Goal: Task Accomplishment & Management: Manage account settings

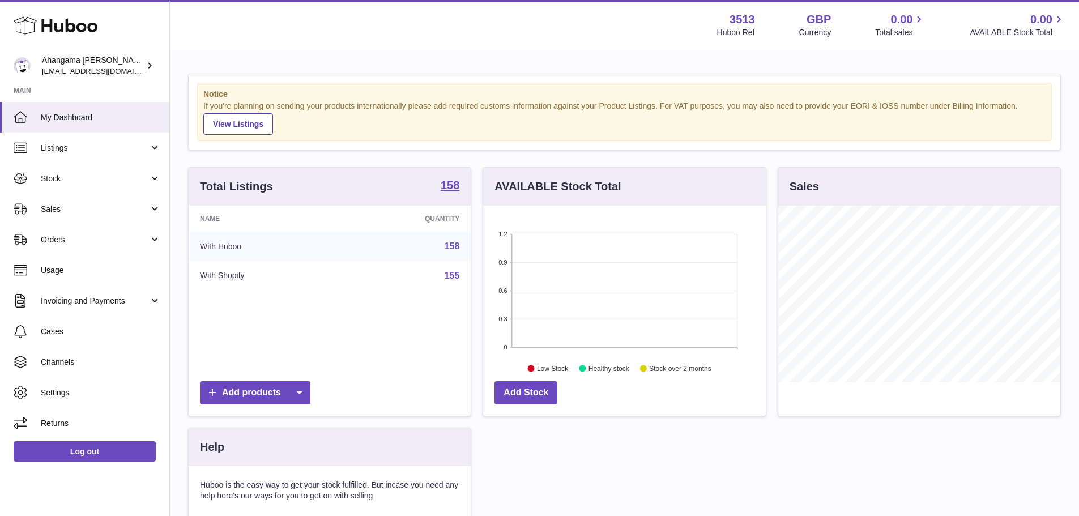
scroll to position [177, 283]
click at [116, 240] on span "Orders" at bounding box center [95, 240] width 108 height 11
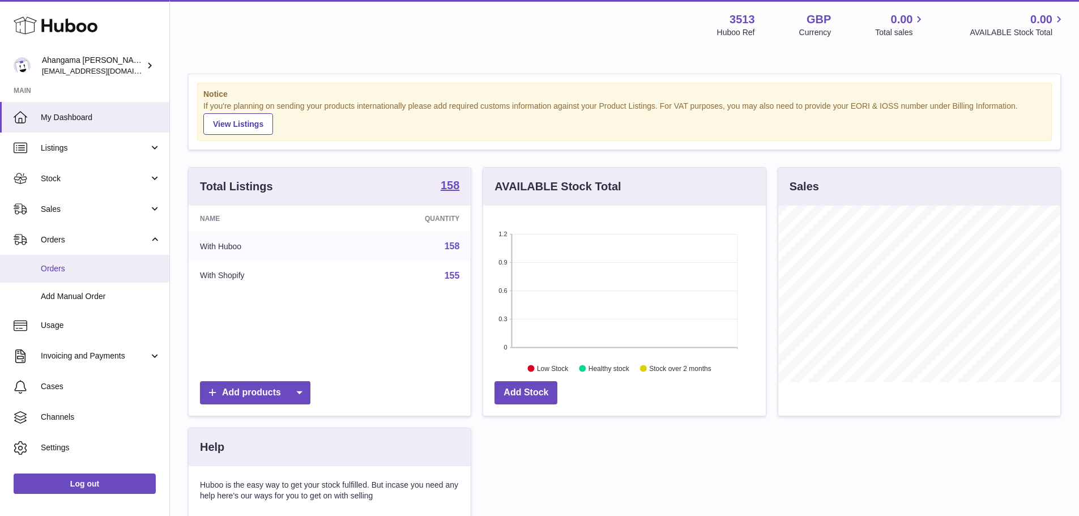
click at [105, 265] on span "Orders" at bounding box center [101, 268] width 120 height 11
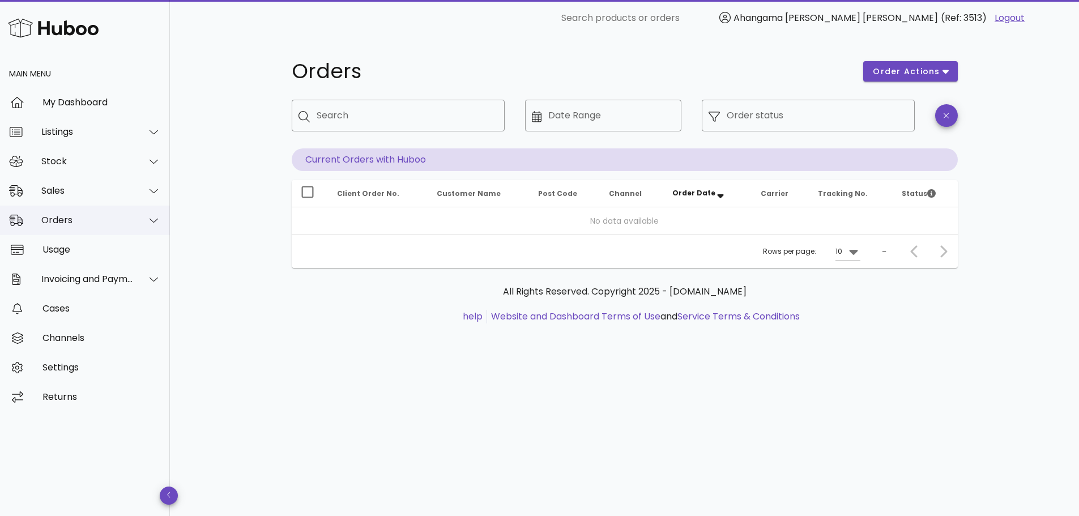
click at [154, 218] on icon at bounding box center [154, 220] width 8 height 10
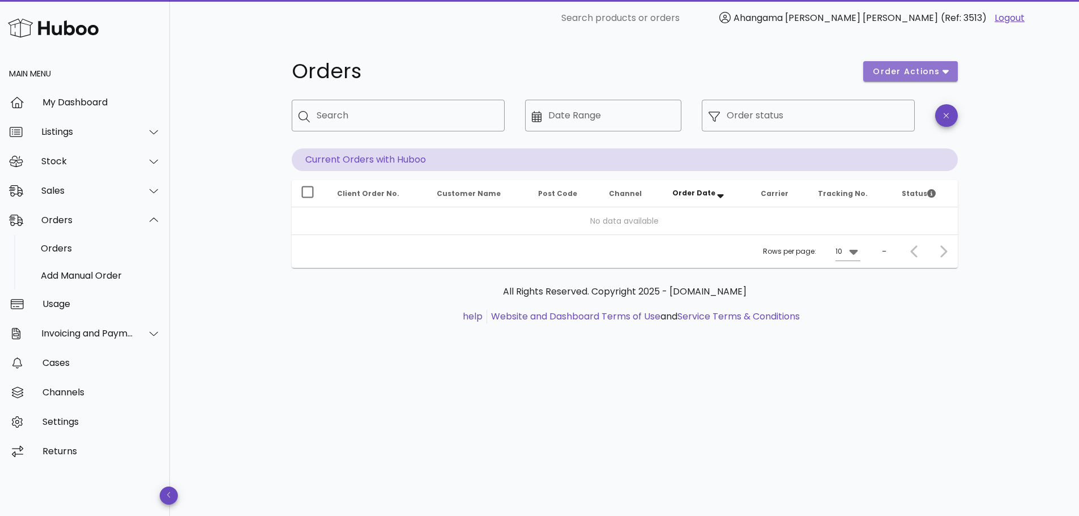
click at [934, 75] on span "order actions" at bounding box center [906, 72] width 68 height 12
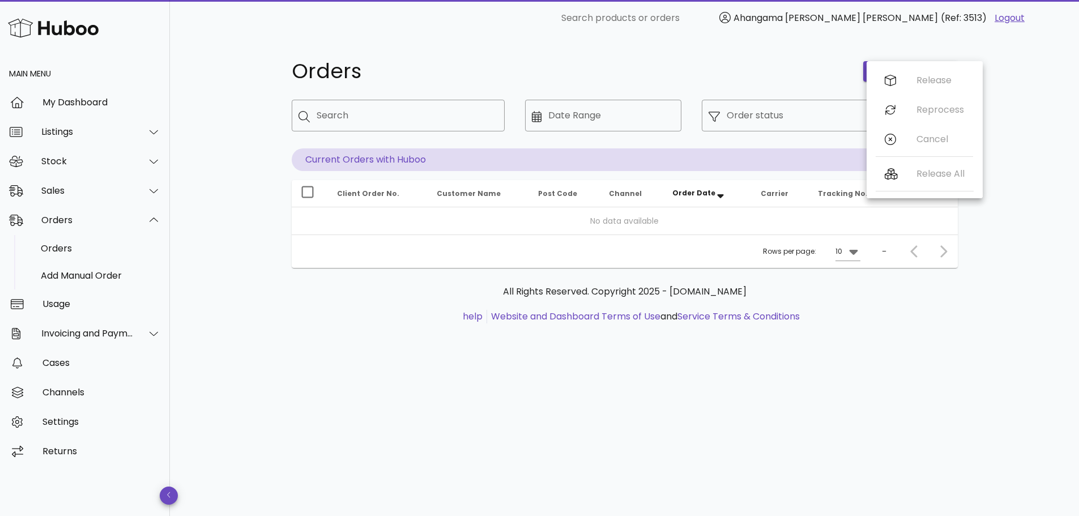
click at [929, 139] on div "Release Reprocess Cancel" at bounding box center [924, 112] width 97 height 93
